Goal: Information Seeking & Learning: Learn about a topic

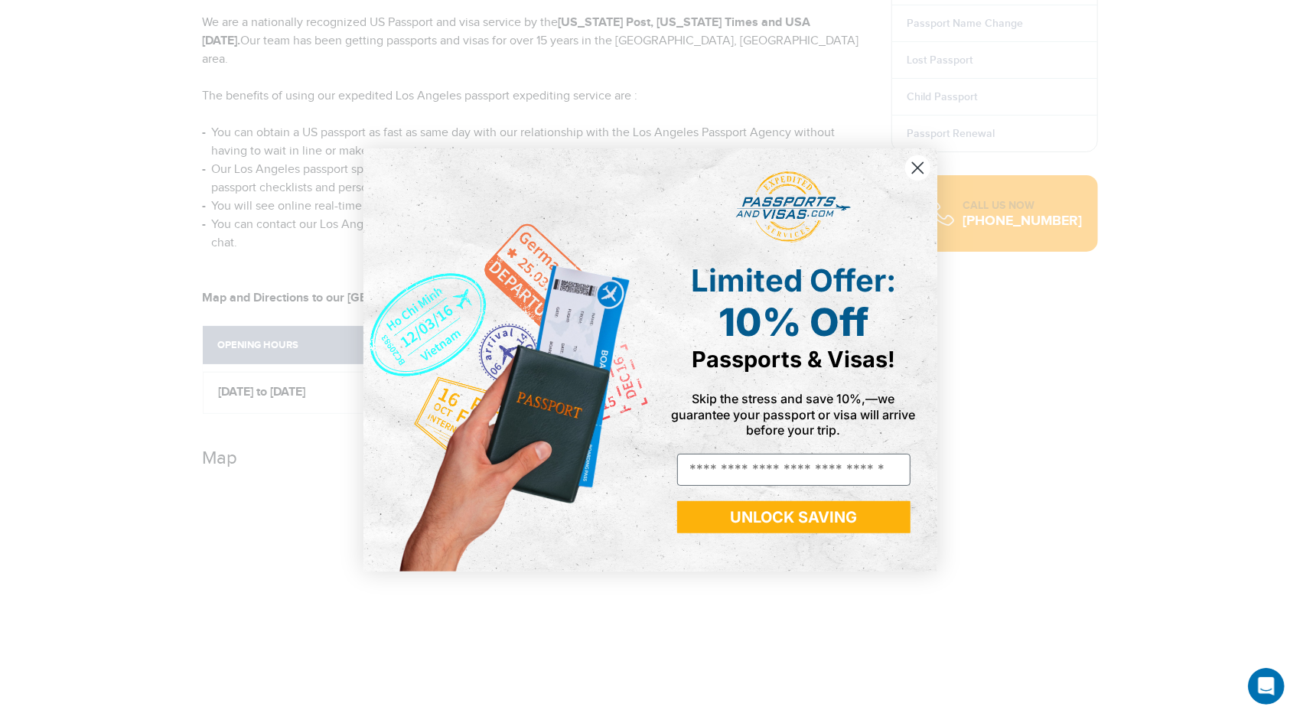
click at [913, 167] on circle "Close dialog" at bounding box center [917, 167] width 25 height 25
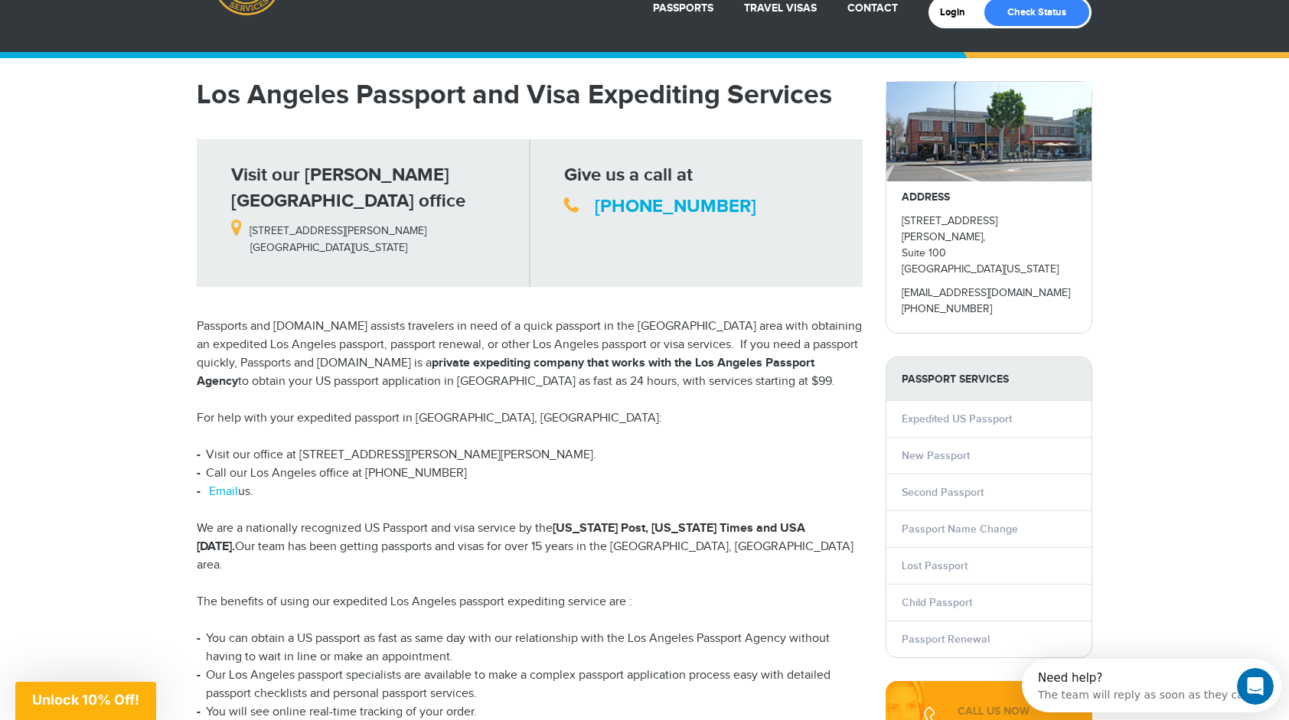
scroll to position [72, 0]
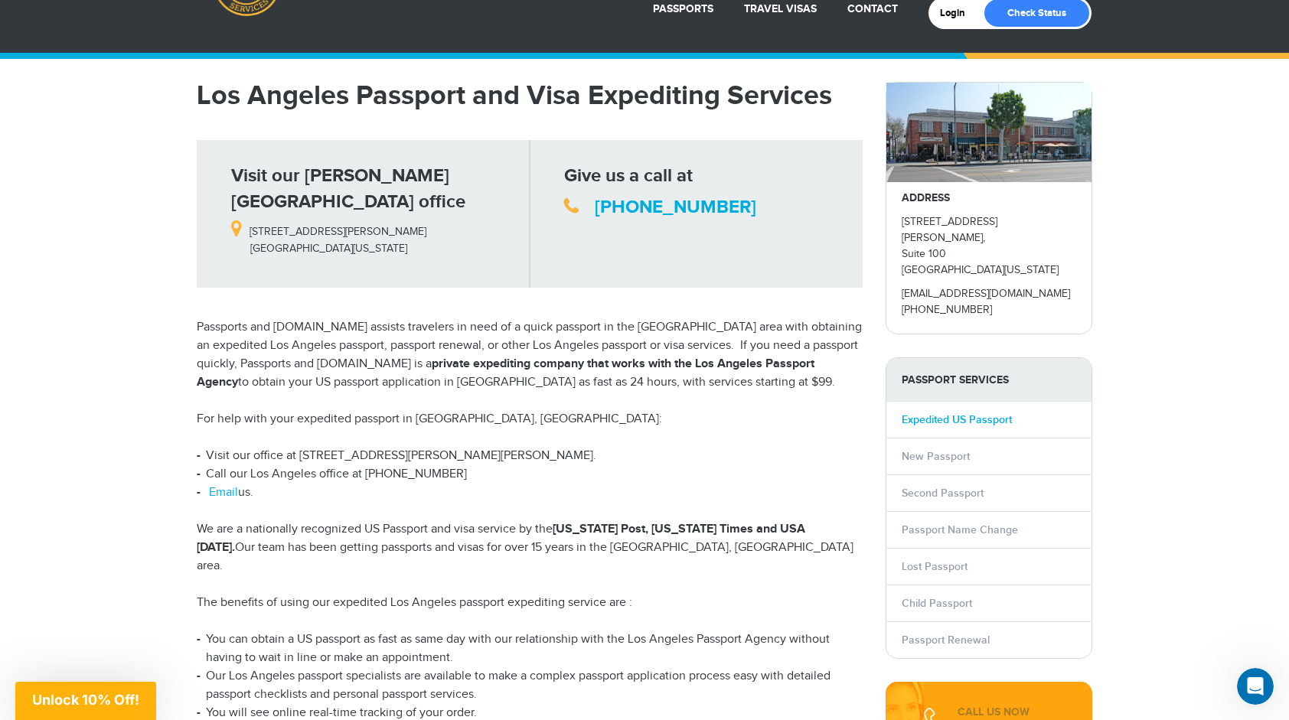
click at [922, 413] on link "Expedited US Passport" at bounding box center [956, 419] width 110 height 13
